Goal: Information Seeking & Learning: Check status

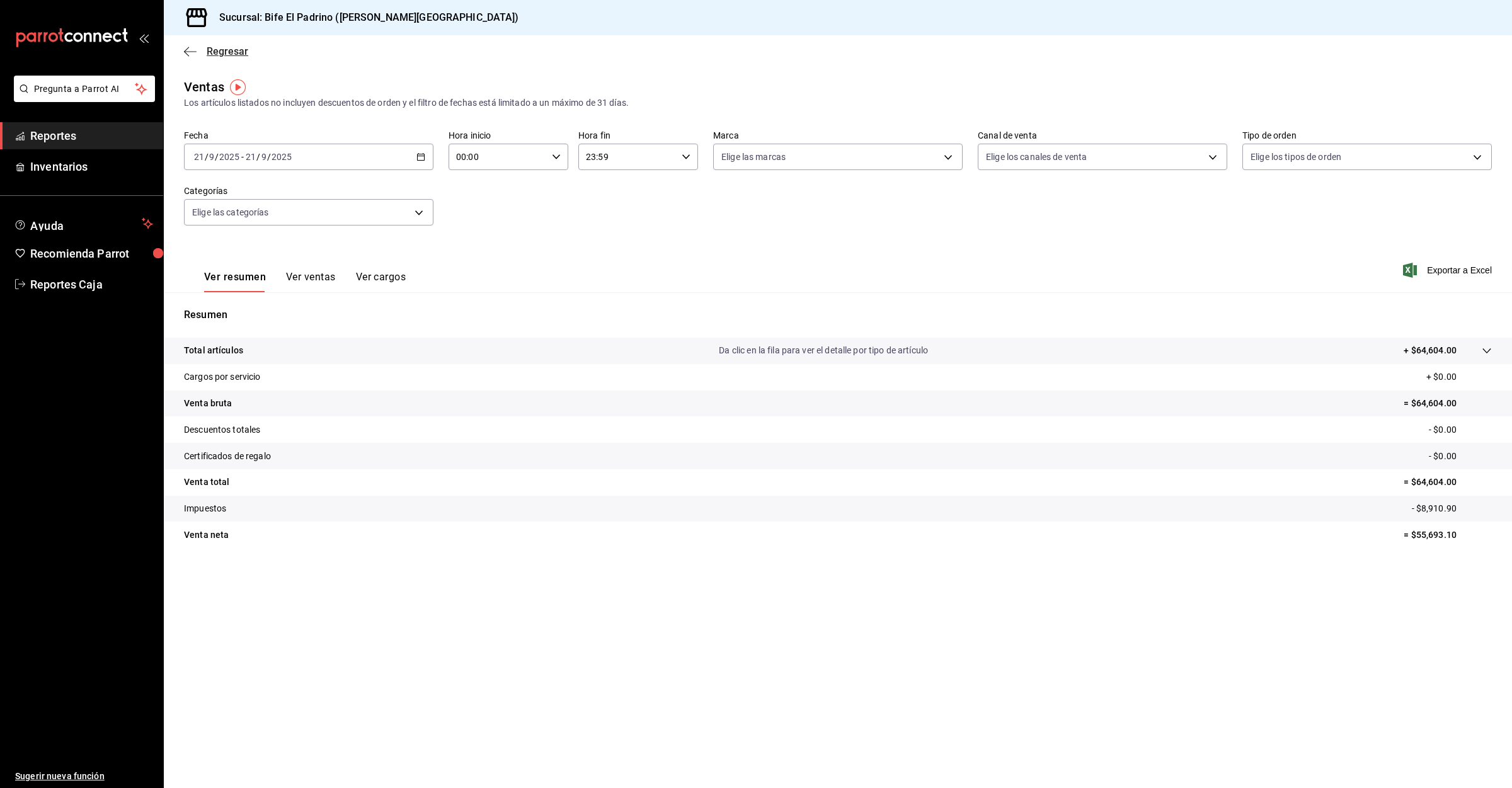
click at [201, 51] on span "Regresar" at bounding box center [216, 51] width 64 height 12
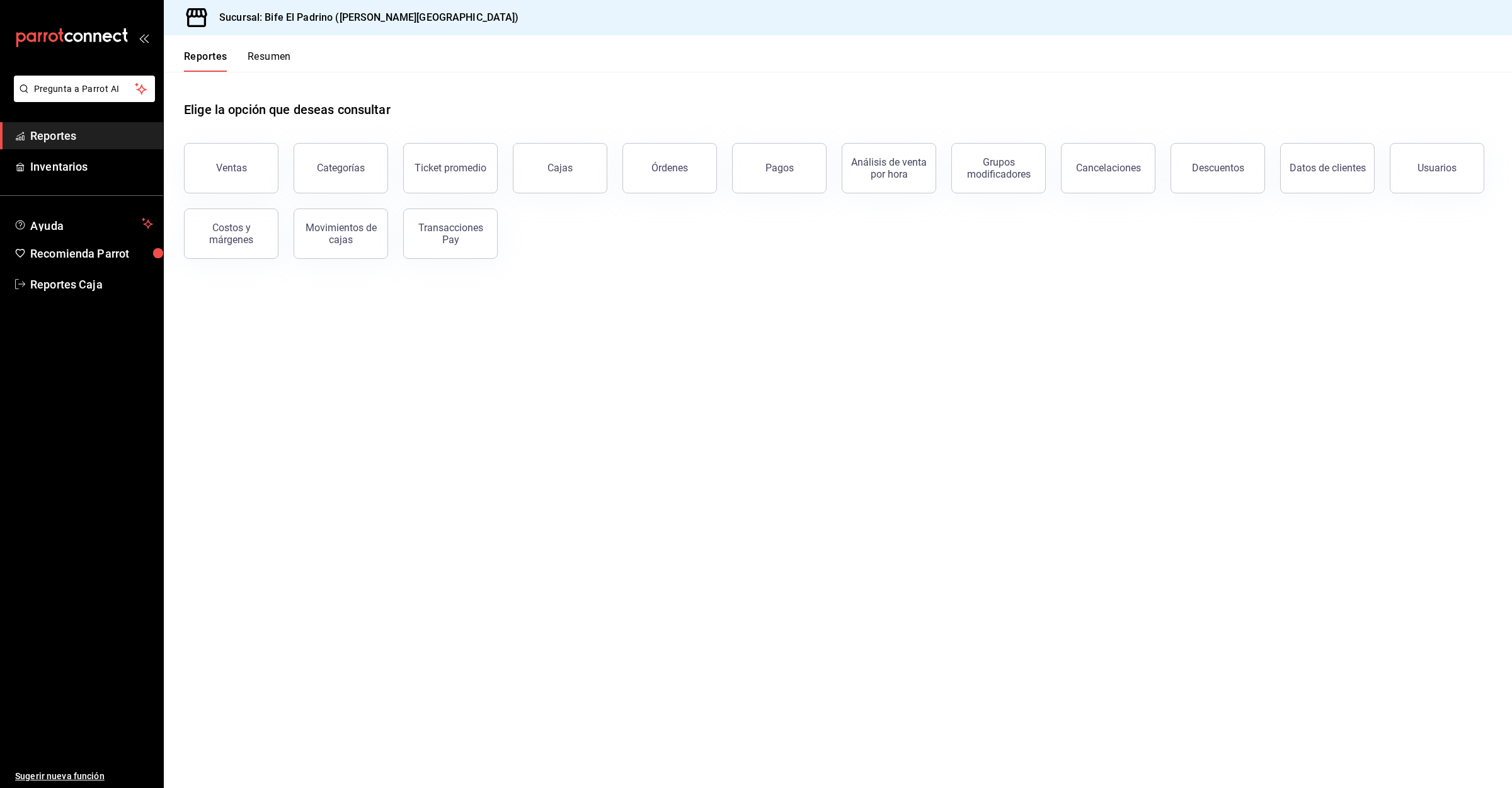
click at [280, 67] on button "Resumen" at bounding box center [269, 61] width 43 height 22
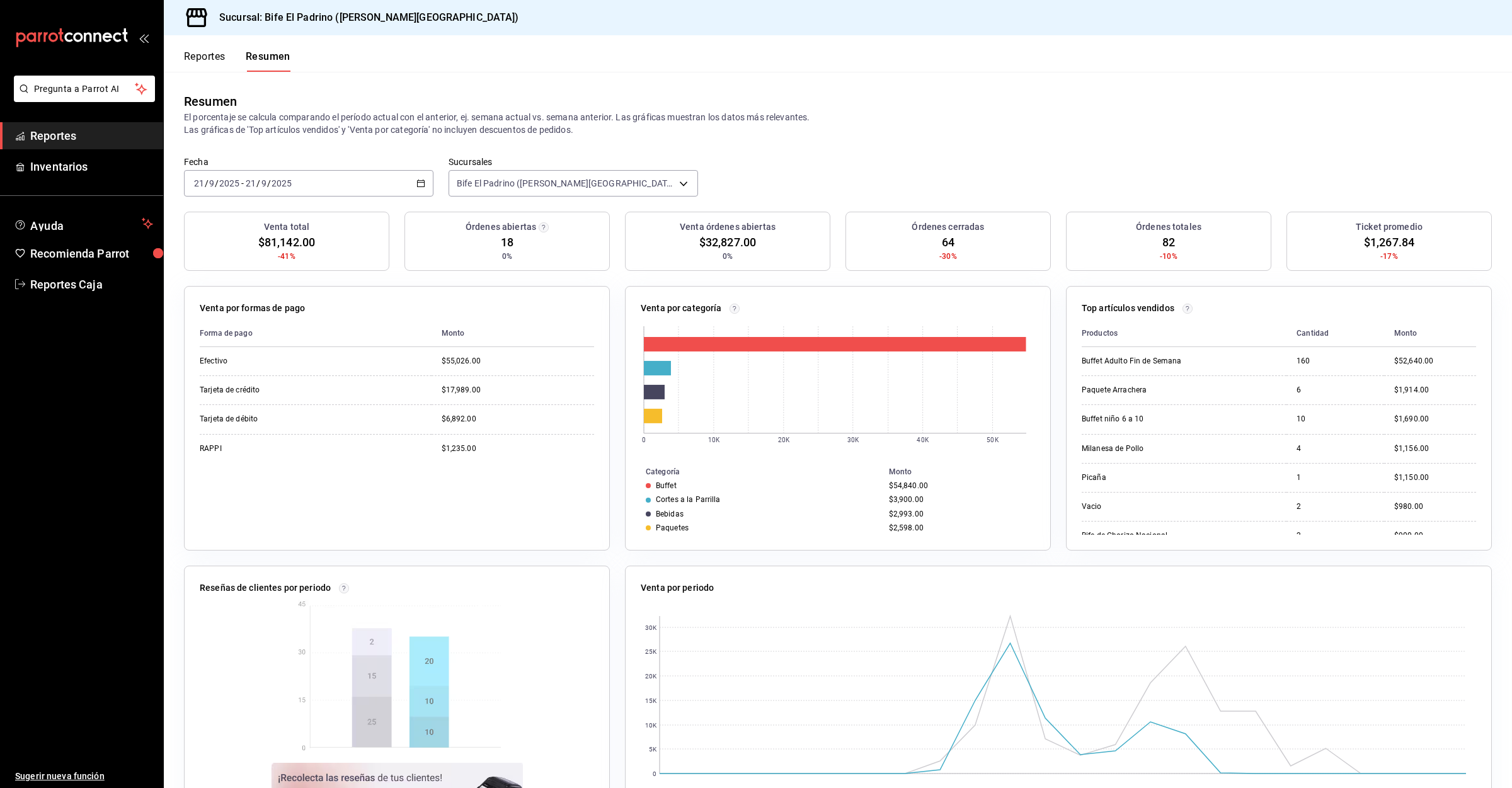
click at [43, 129] on span "Reportes" at bounding box center [92, 136] width 123 height 17
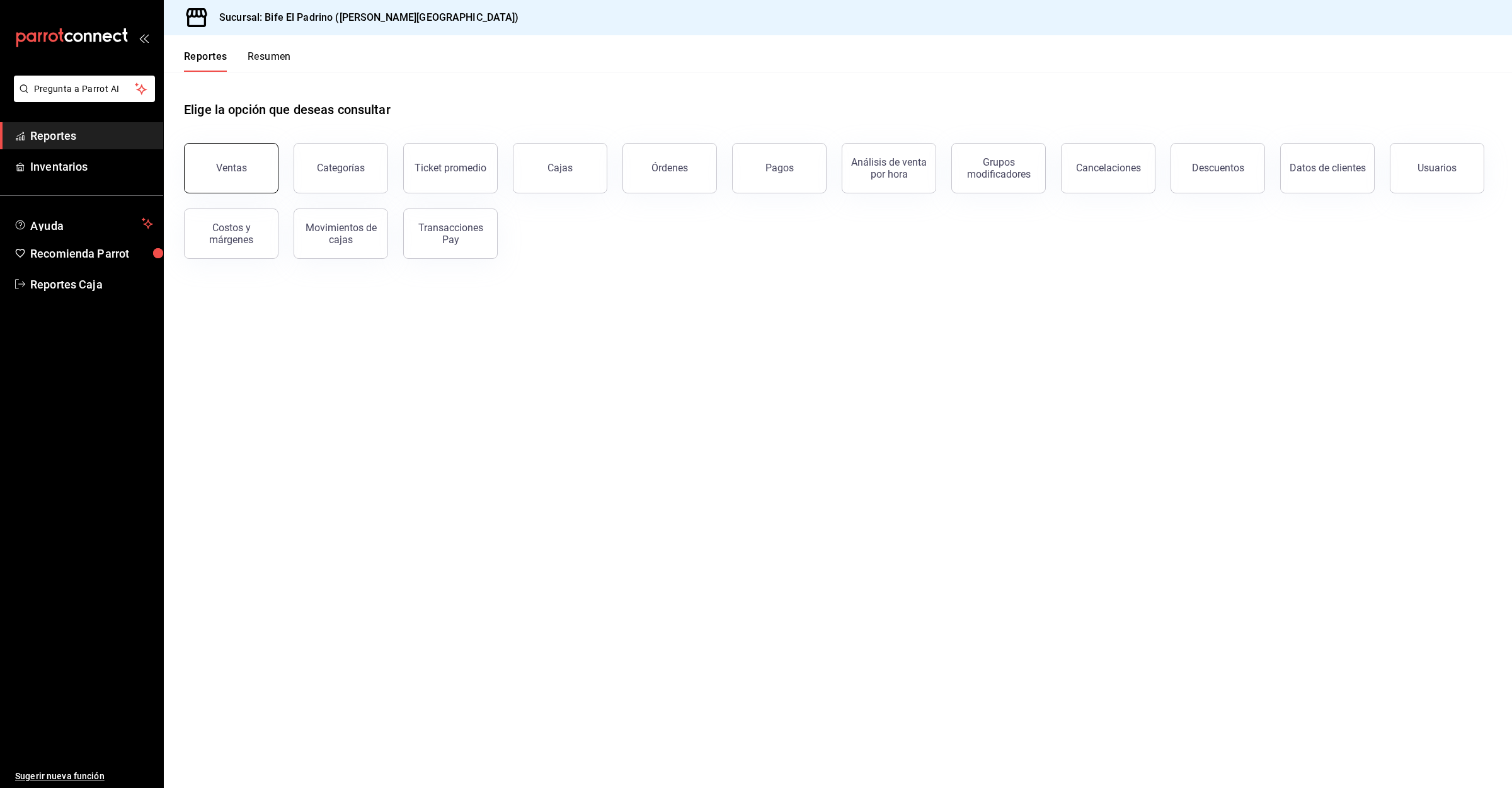
click at [238, 166] on div "Ventas" at bounding box center [231, 167] width 31 height 12
